Goal: Ask a question

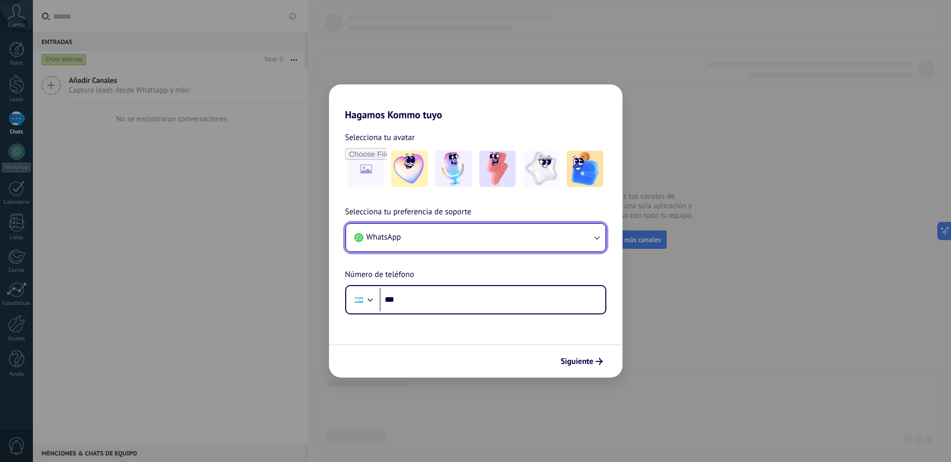
click at [590, 235] on button "WhatsApp" at bounding box center [475, 237] width 259 height 27
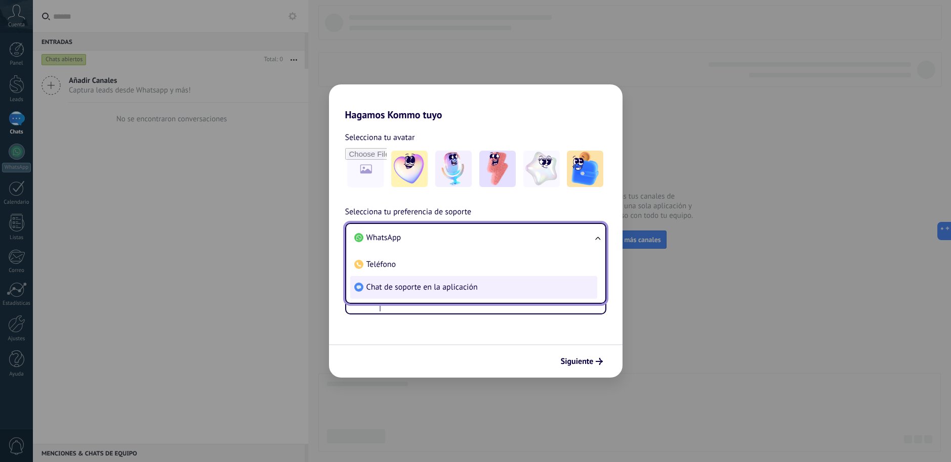
click at [499, 283] on li "Chat de soporte en la aplicación" at bounding box center [473, 287] width 247 height 23
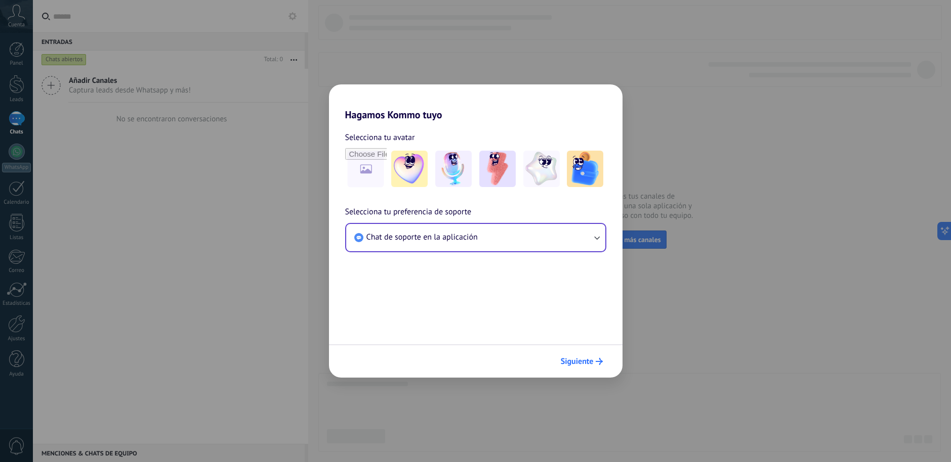
click at [583, 360] on span "Siguiente" at bounding box center [577, 361] width 33 height 7
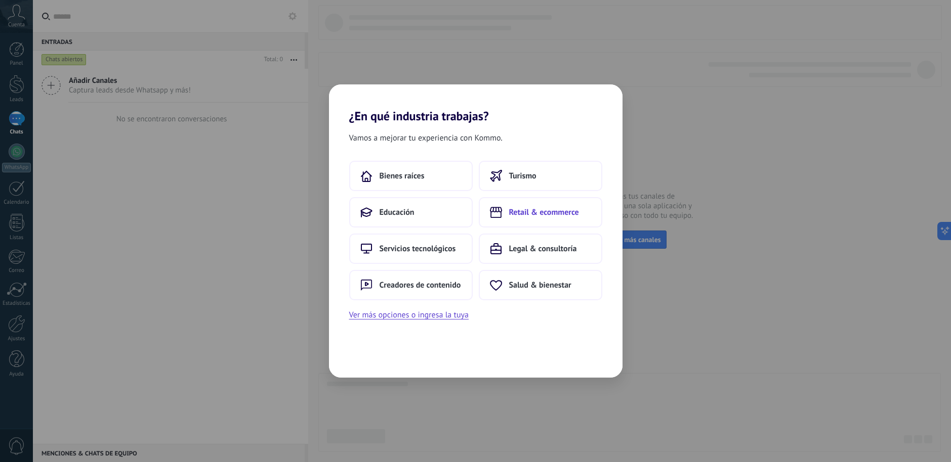
click at [547, 214] on span "Retail & ecommerce" at bounding box center [544, 212] width 70 height 10
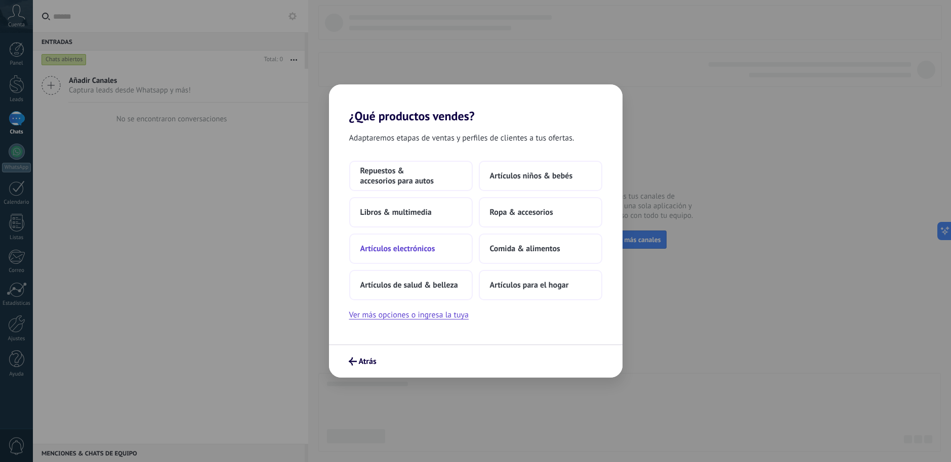
click at [425, 253] on span "Artículos electrónicos" at bounding box center [397, 249] width 75 height 10
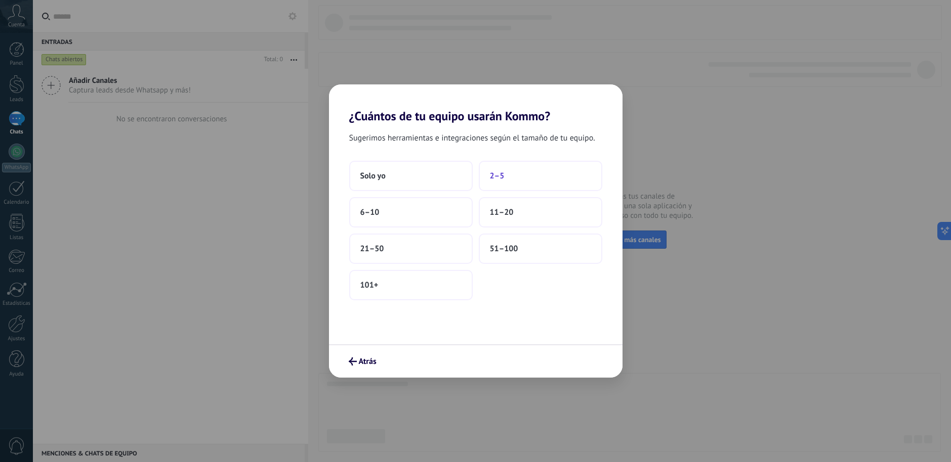
click at [508, 177] on button "2–5" at bounding box center [540, 176] width 123 height 30
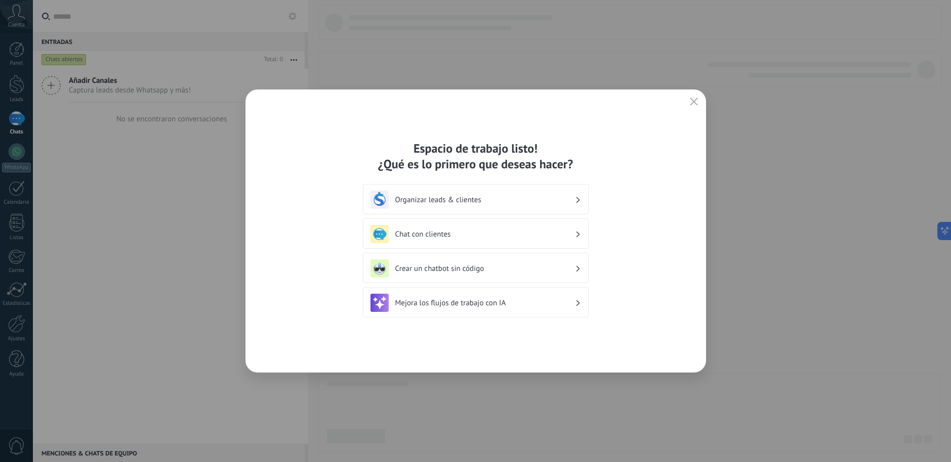
click at [690, 105] on icon "button" at bounding box center [694, 102] width 8 height 8
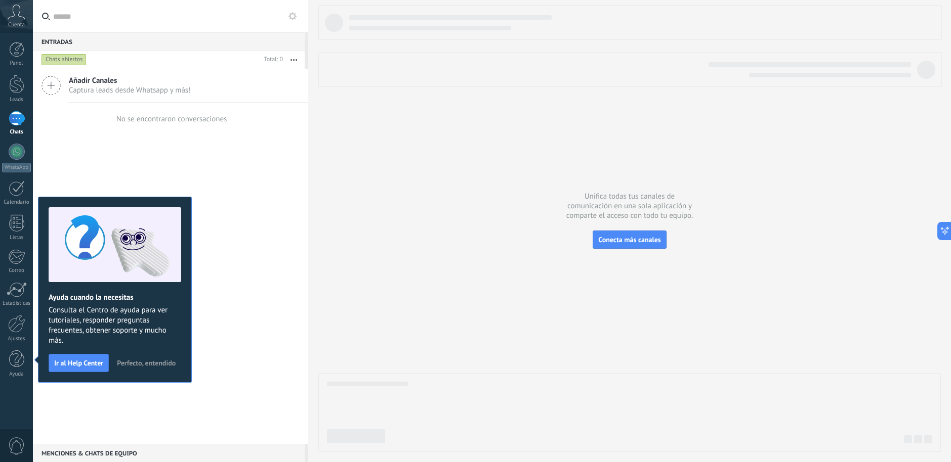
click at [139, 365] on span "Perfecto, entendido" at bounding box center [146, 363] width 59 height 7
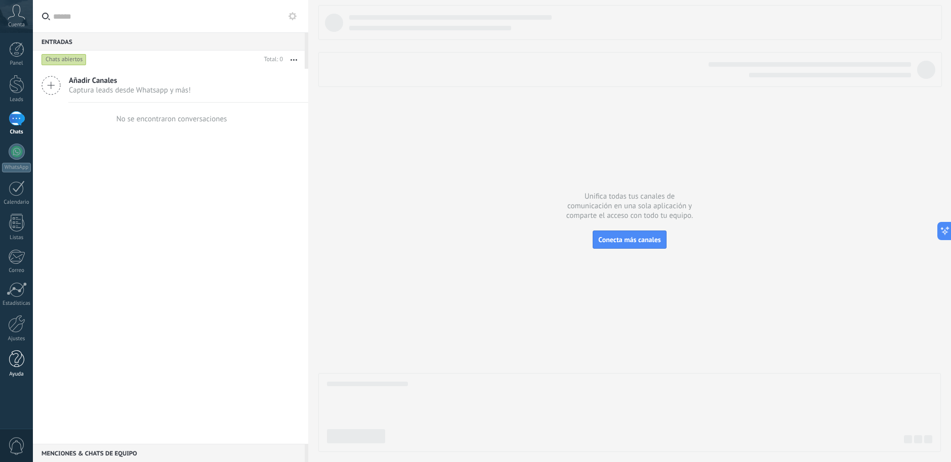
click at [20, 361] on div at bounding box center [16, 360] width 15 height 18
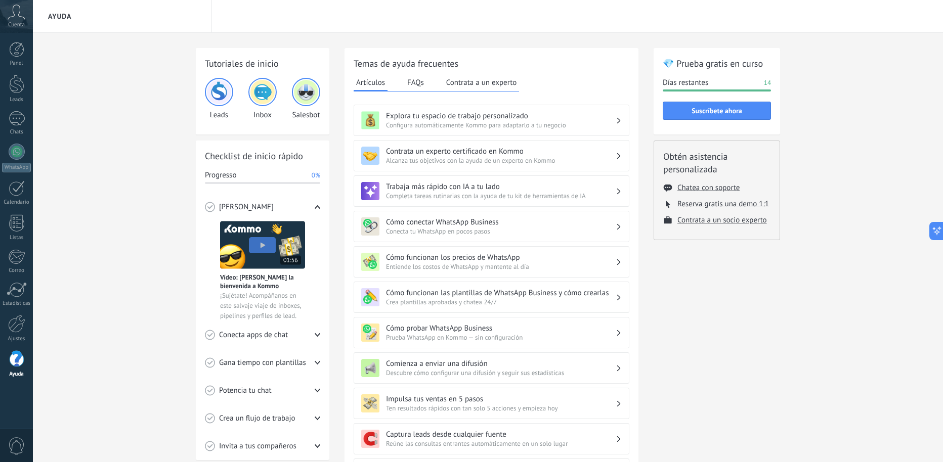
click at [13, 446] on span "0" at bounding box center [16, 447] width 17 height 18
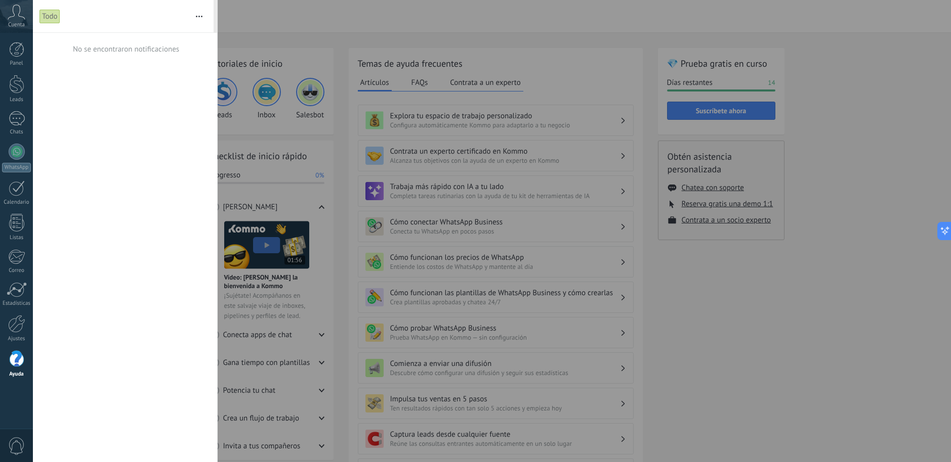
click at [563, 34] on div at bounding box center [475, 231] width 951 height 462
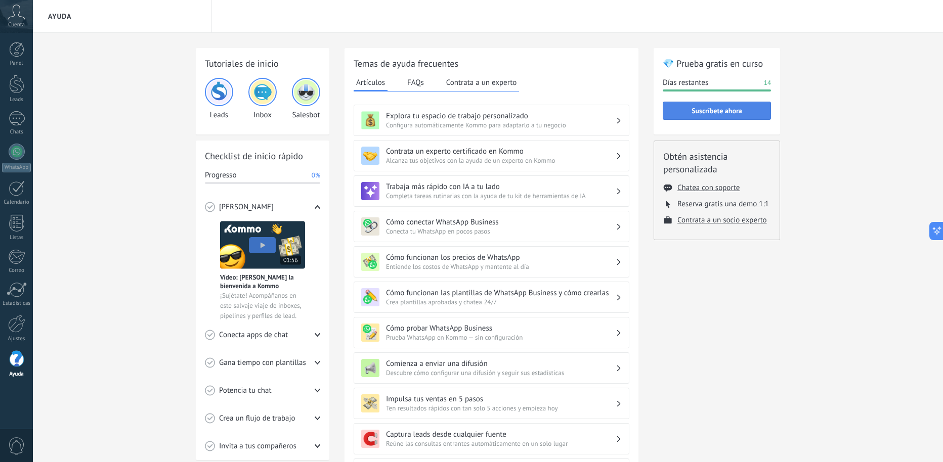
click at [695, 114] on span "Suscríbete ahora" at bounding box center [717, 110] width 51 height 7
